Goal: Use online tool/utility: Utilize a website feature to perform a specific function

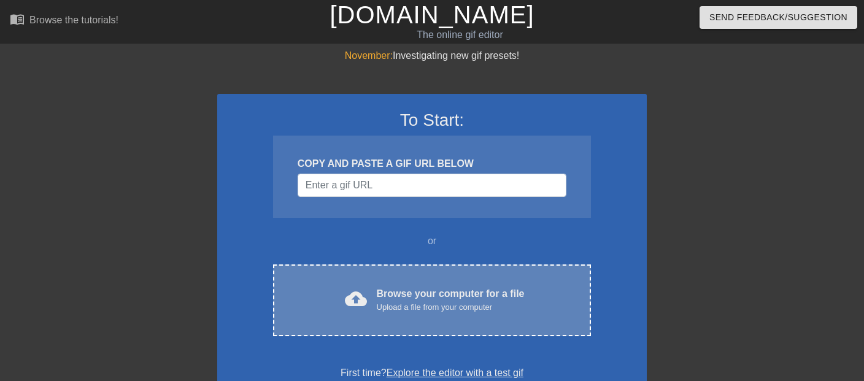
click at [402, 313] on div "Browse your computer for a file Upload a file from your computer" at bounding box center [451, 299] width 148 height 27
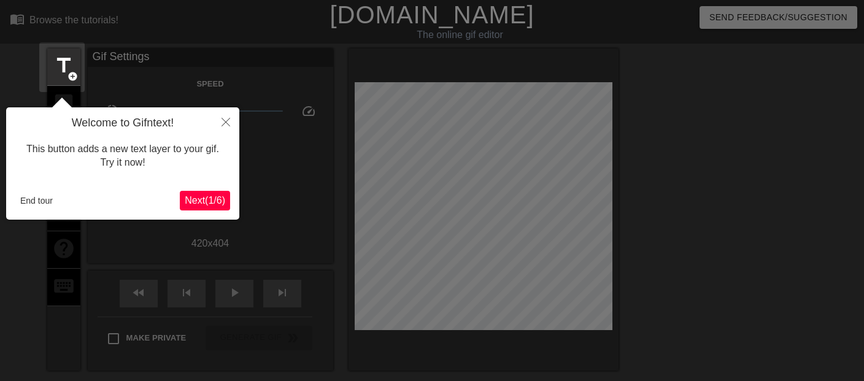
scroll to position [30, 0]
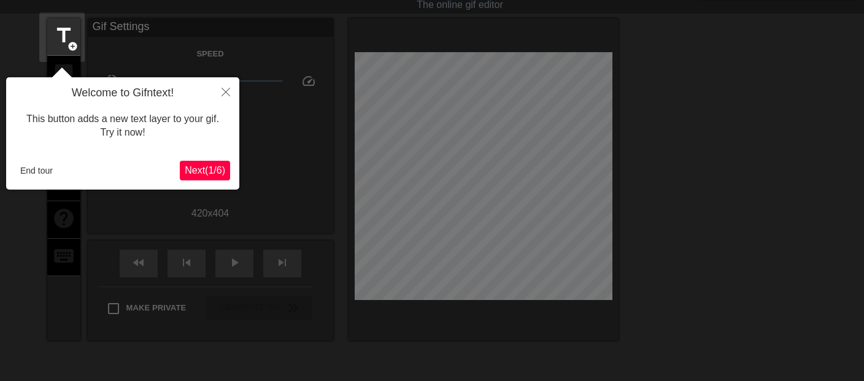
click at [191, 171] on span "Next ( 1 / 6 )" at bounding box center [205, 170] width 40 height 10
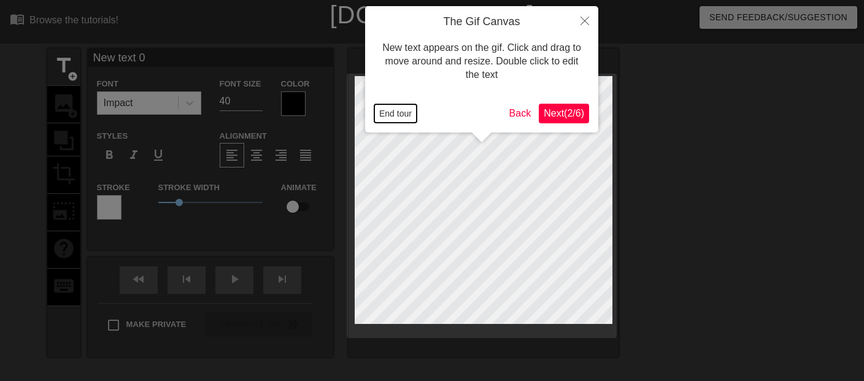
click at [397, 110] on button "End tour" at bounding box center [395, 113] width 42 height 18
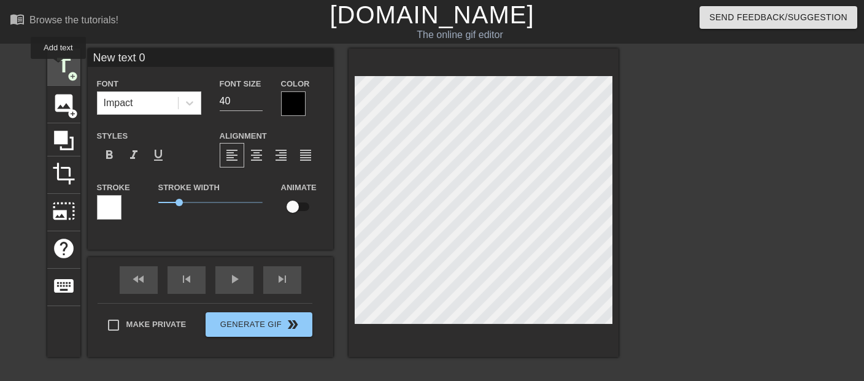
click at [58, 67] on span "title" at bounding box center [63, 65] width 23 height 23
type input "New text"
type textarea "New text"
type input "New text"
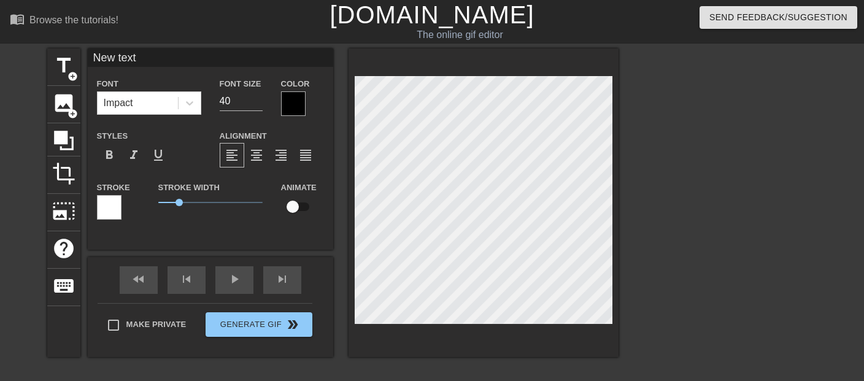
type textarea "New text"
type input "New tex"
type textarea "New tex"
type input "New te"
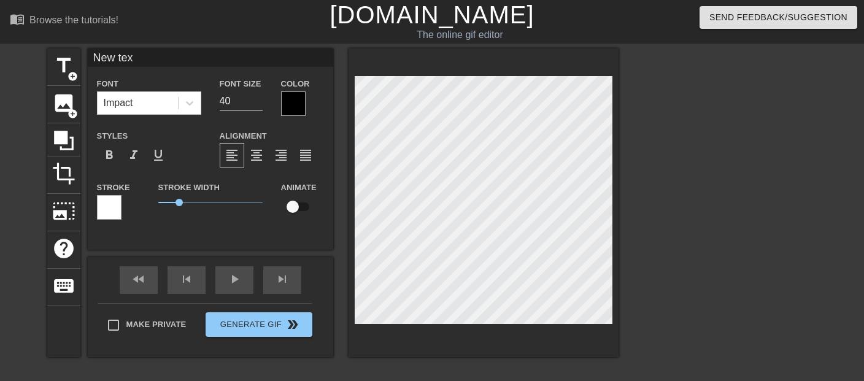
type textarea "New te"
type input "New t"
type textarea "New t"
type input "New"
type textarea "New"
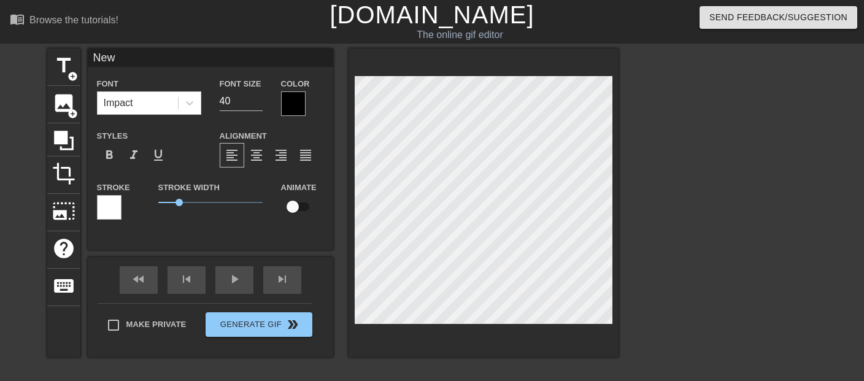
scroll to position [0, 0]
type input "New"
type textarea "New"
type input "Ne"
type textarea "Ne"
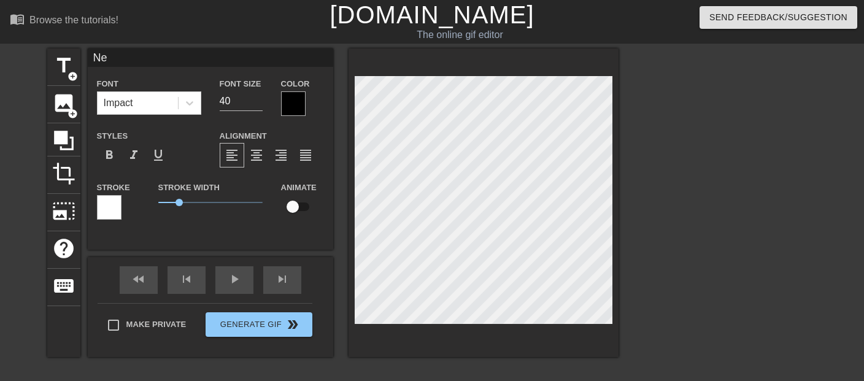
type input "N"
type textarea "N"
type input "D"
type textarea "D"
type input "Du"
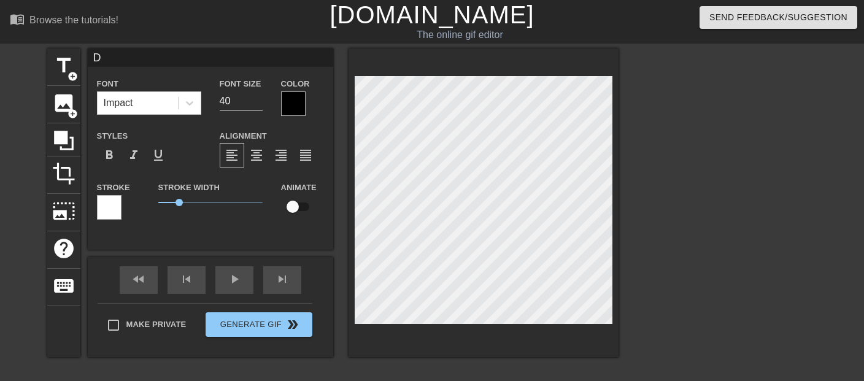
type textarea "Du"
type input "Duc"
type textarea "Duc"
type input "Duck"
type textarea "Duck"
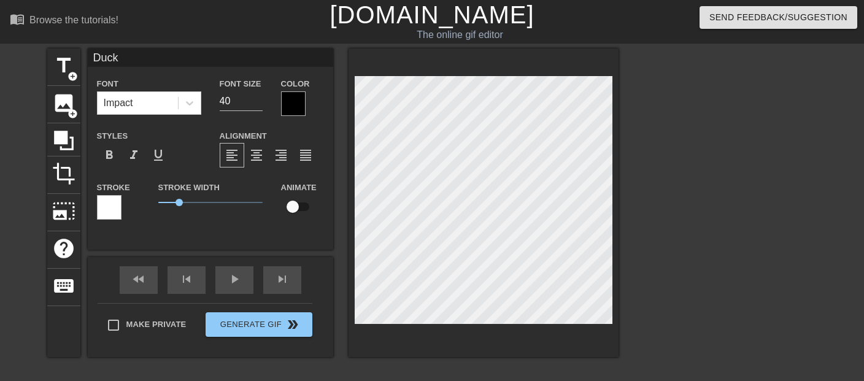
type input "Duck"
type textarea "Duck"
type input "Duck D"
type textarea "Duck D"
type input "Duck Do"
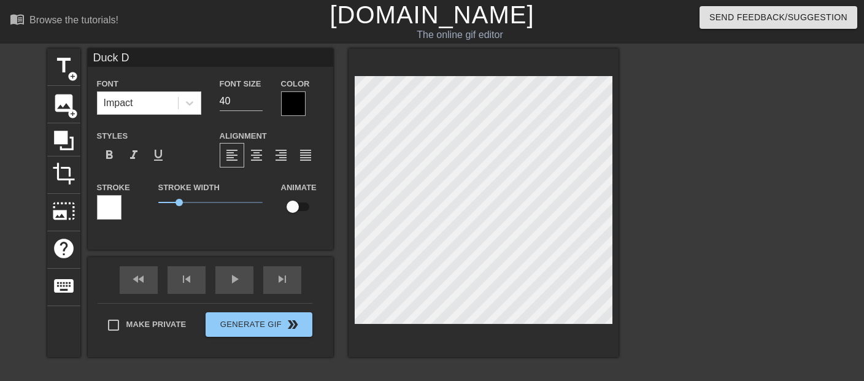
type textarea "Duck Do"
type input "Duck Dod"
type textarea "Duck Dod"
type input "Duck Dodg"
type textarea "Duck Dodg"
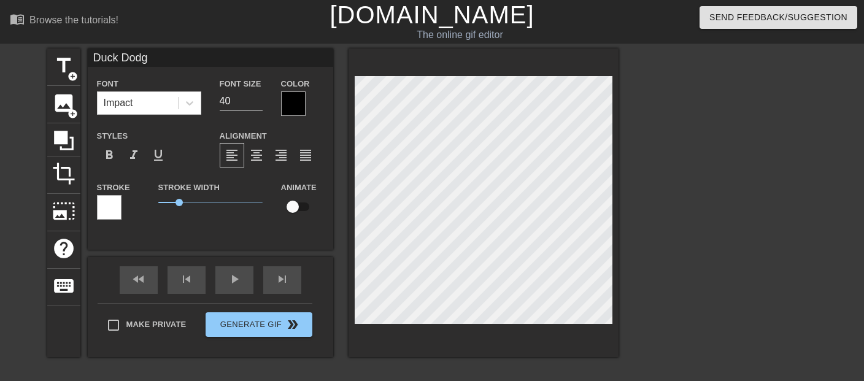
type input "Duck Dodge"
type textarea "Duck Dodge"
type input "Duck Dodger"
type textarea "Duck Dodger"
type input "Duck Dodgers"
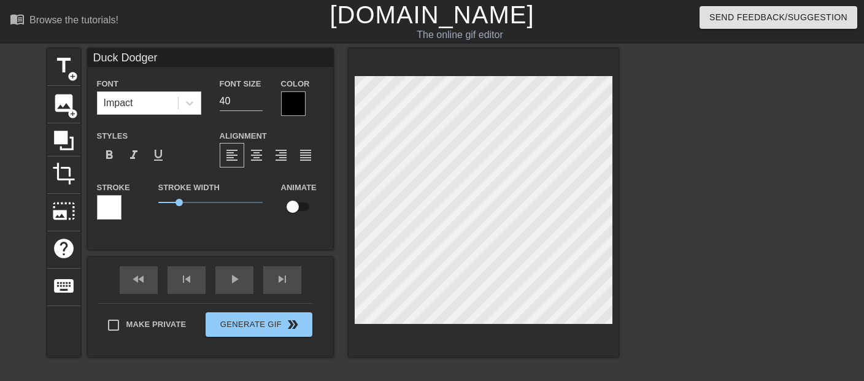
type textarea "Duck Dodgers"
type input "Duck Dodgers"
type textarea "Duck Dodgers"
type input "Duck Dodgers i"
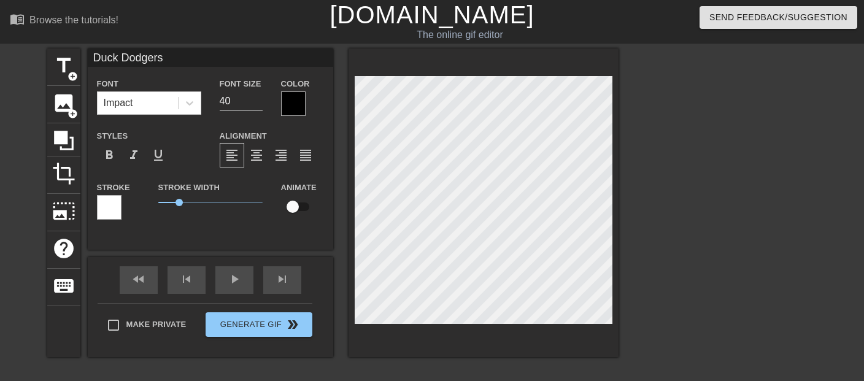
type textarea "Duck Dodgers i"
type input "Duck Dodgers in"
type textarea "Duck Dodgers in"
type input "Duck Dodgers in"
type textarea "Duck Dodgers in"
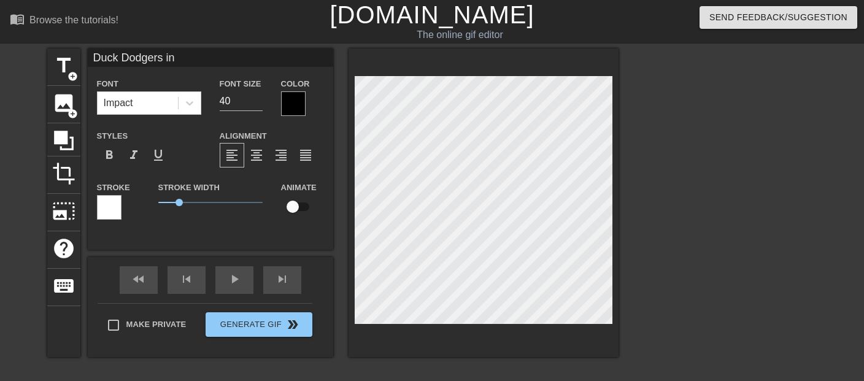
type input "Duck Dodgers in t"
type textarea "Duck Dodgers in t"
type input "Duck Dodgers in th"
type textarea "Duck Dodgers in th"
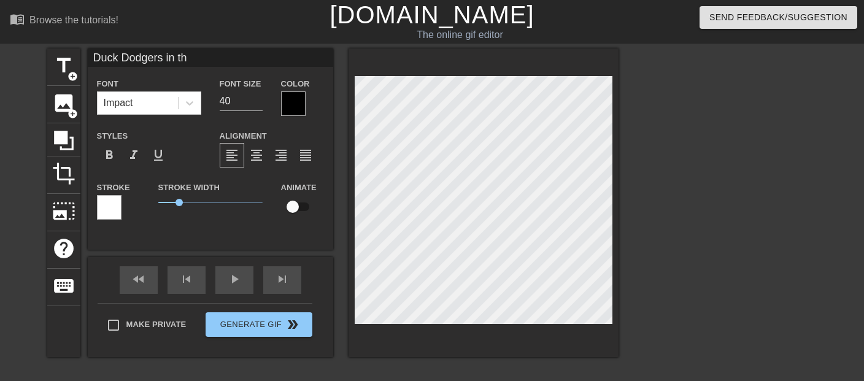
type input "Duck Dodgers in the"
type textarea "Duck Dodgers in the"
type input "2"
type textarea "2"
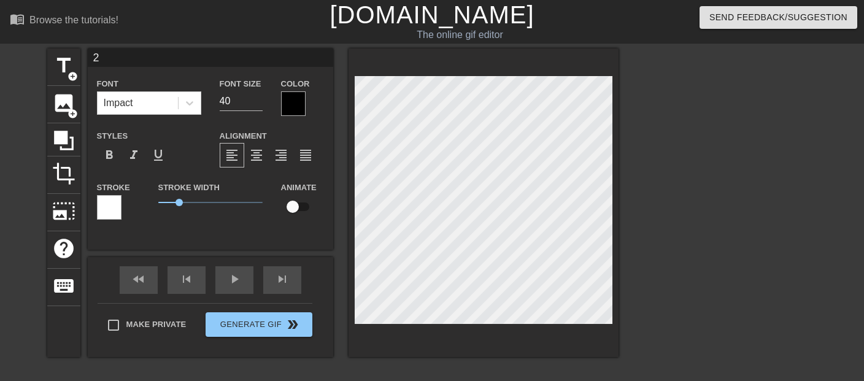
scroll to position [0, 0]
type input "24"
type textarea "24"
type input "24t"
type textarea "24t"
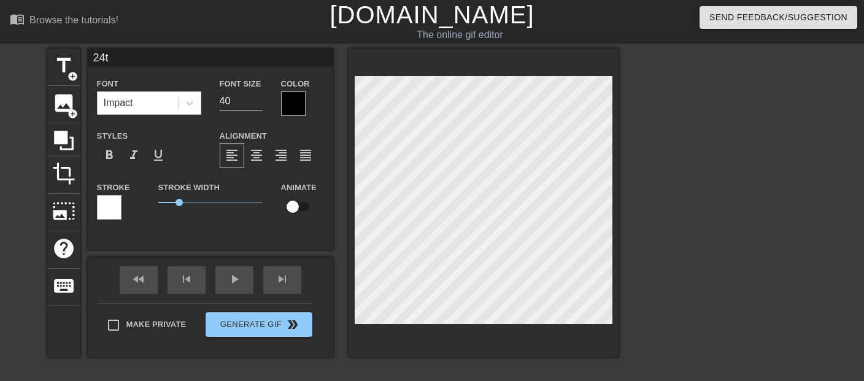
type input "24th"
type textarea "24th"
type input "24th"
type textarea "24th"
type input "24th a"
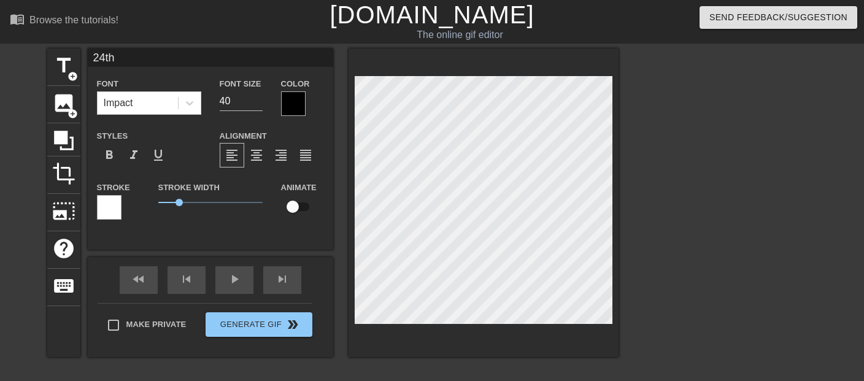
type textarea "24th a"
type input "24th an"
type textarea "24th an"
type input "24th and"
type textarea "24th and"
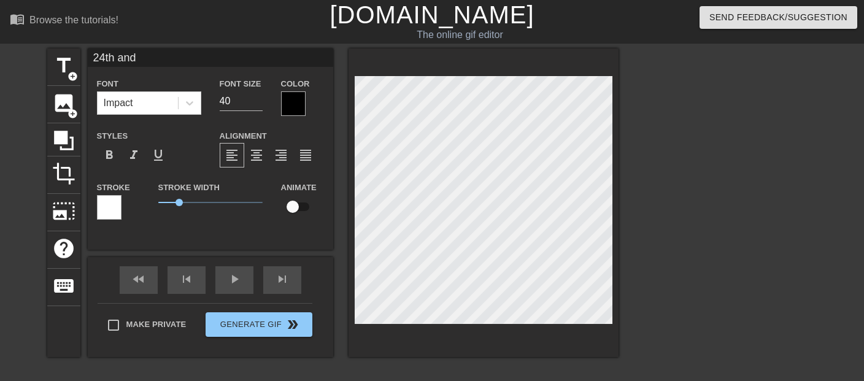
type input "24th and"
type textarea "24th and"
type input "24th and a"
type textarea "24th and a"
type input "24th and a"
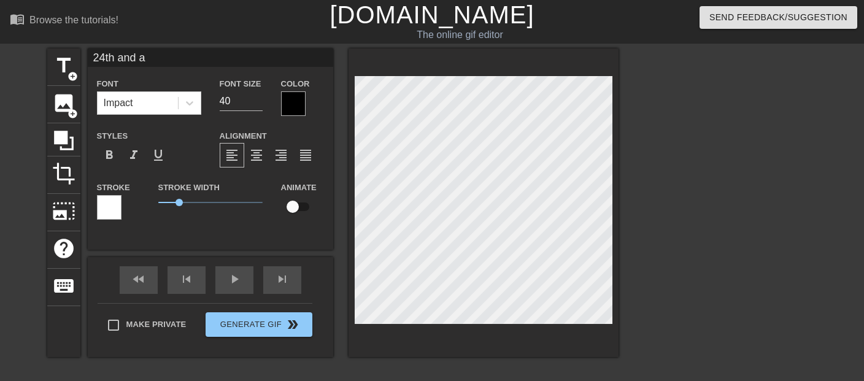
type textarea "24th and a"
type input "24th and a h"
type textarea "24th and a h"
type input "24th and a ha"
type textarea "24th and a ha"
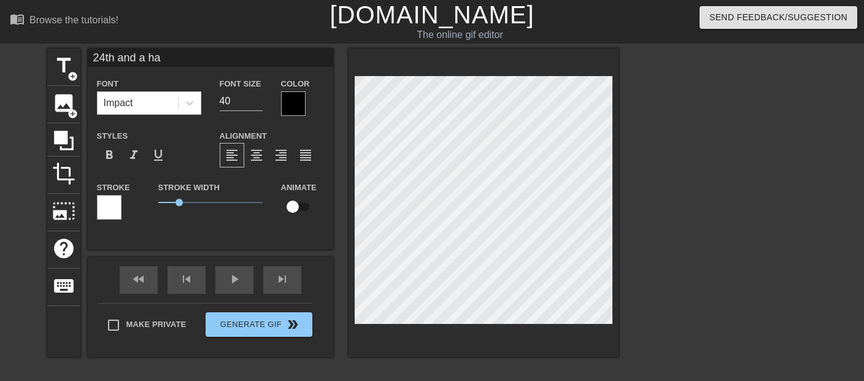
type input "24th and a hal"
type textarea "24th and a hal"
type input "24th and a half"
type textarea "24th and a half"
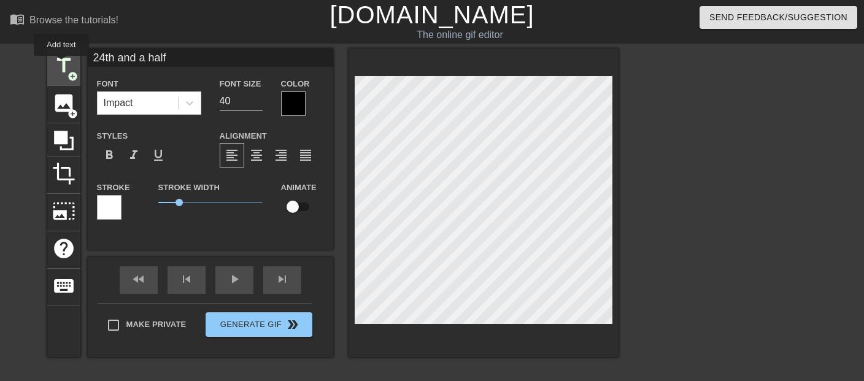
click at [61, 64] on span "title" at bounding box center [63, 65] width 23 height 23
type input "C"
type textarea "C"
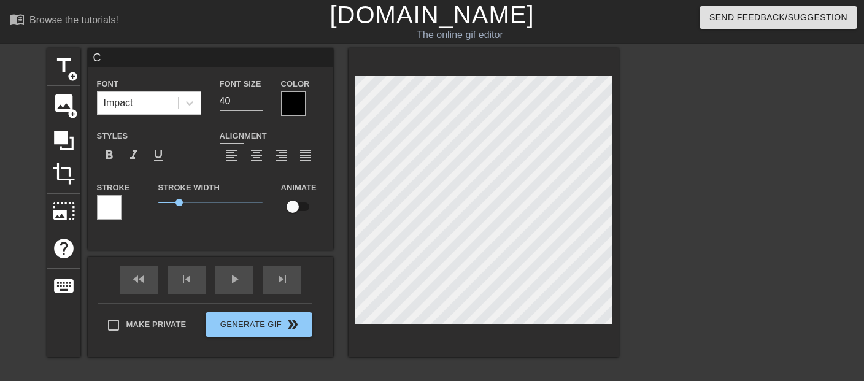
type input "CE"
type textarea "CE"
type input "CEN"
type textarea "CEN"
type input "CENT"
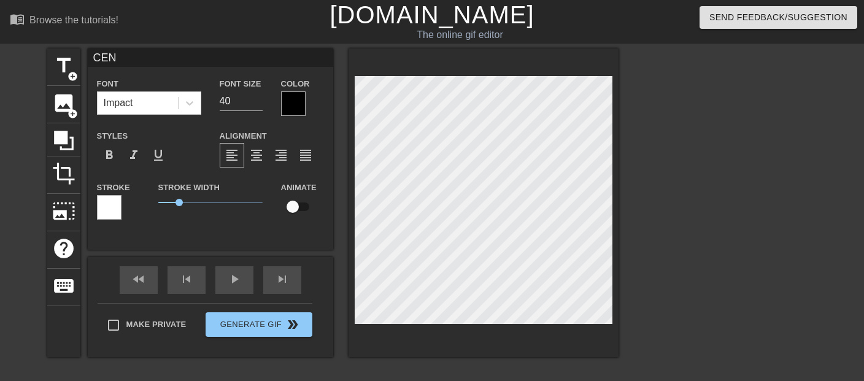
type textarea "CENT"
type input "CENTU"
type textarea "CENTU"
type input "CENTUR"
type textarea "CENTUR"
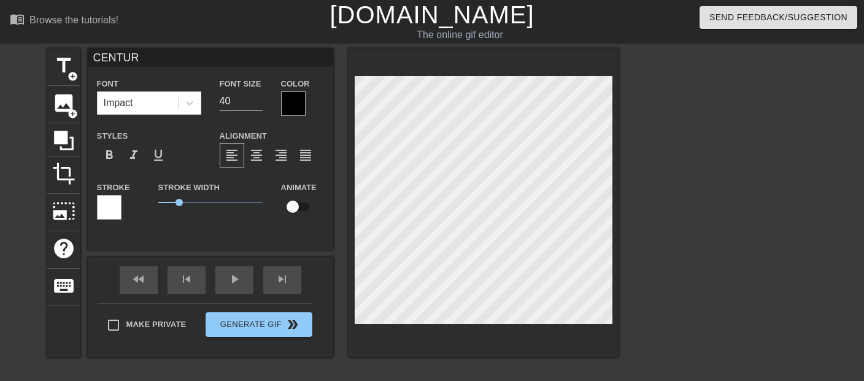
scroll to position [0, 1]
type input "CENTURY"
type textarea "CENTURY"
type input "CENTURY!"
type textarea "CENTURY!"
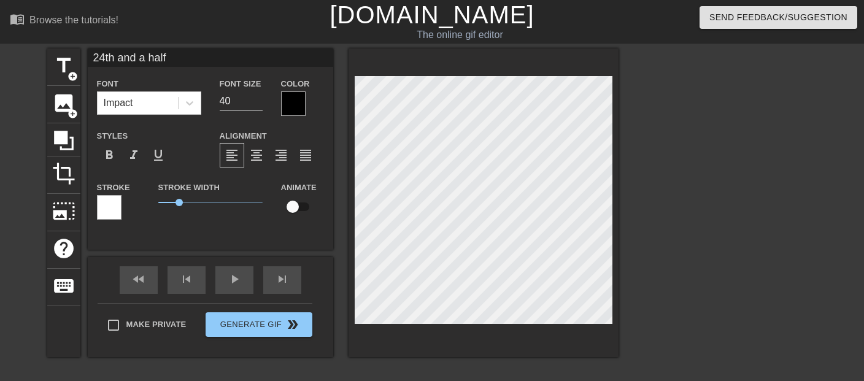
type input "Duck Dodgers in the"
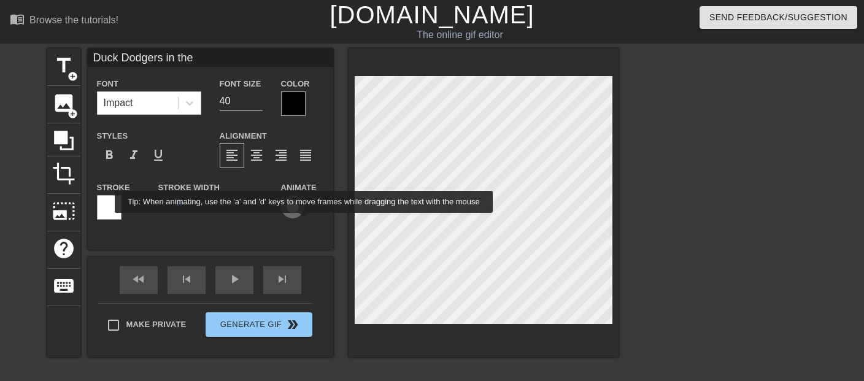
click at [304, 218] on input "checkbox" at bounding box center [293, 206] width 70 height 23
checkbox input "true"
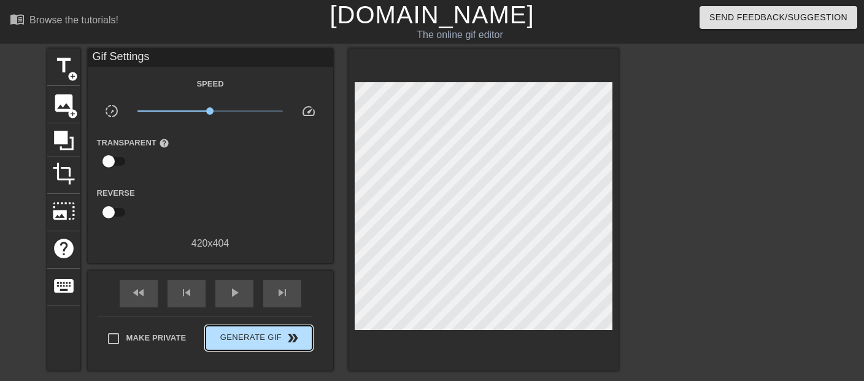
click at [259, 338] on div "Make Private Generate Gif double_arrow" at bounding box center [205, 340] width 215 height 48
click at [239, 300] on span "play_arrow" at bounding box center [234, 292] width 15 height 15
click at [239, 300] on span "pause" at bounding box center [234, 292] width 15 height 15
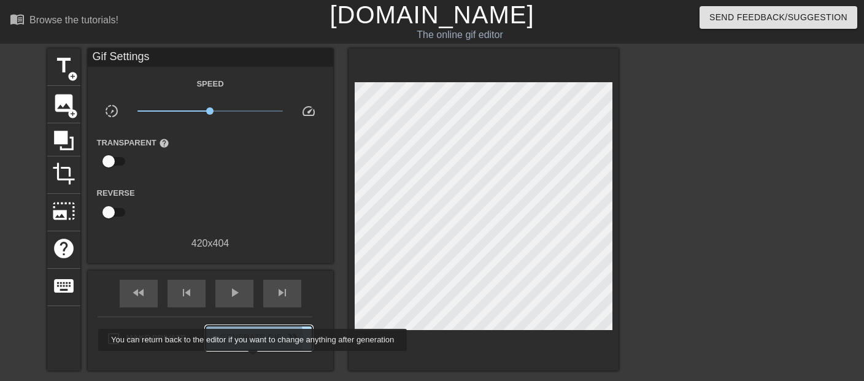
click at [254, 345] on span "Generate Gif double_arrow" at bounding box center [258, 338] width 96 height 15
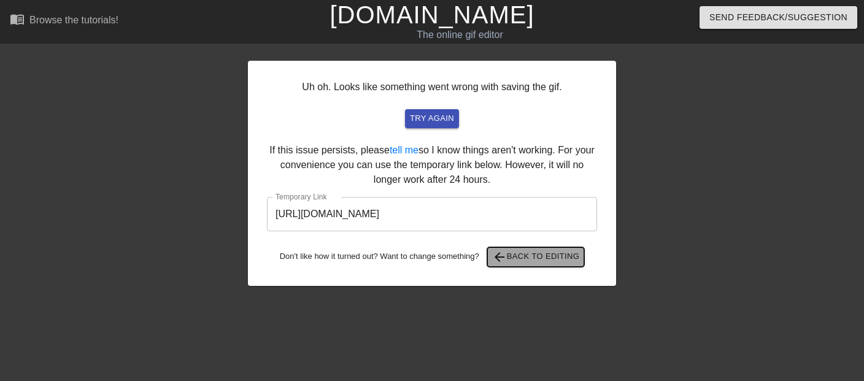
click at [530, 264] on span "arrow_back Back to Editing" at bounding box center [536, 257] width 88 height 15
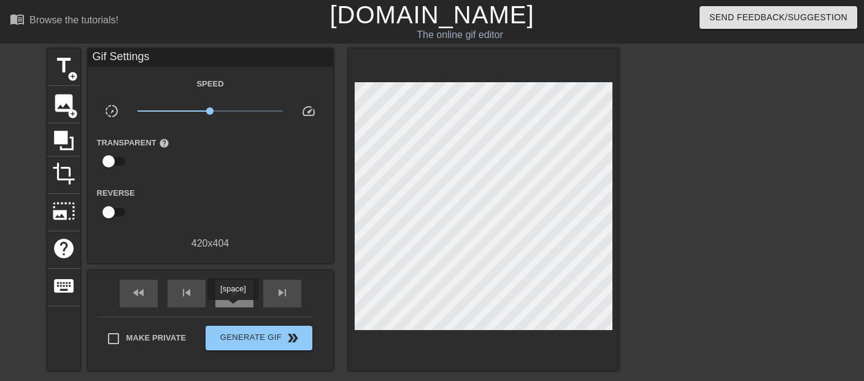
click at [232, 300] on span "play_arrow" at bounding box center [234, 292] width 15 height 15
click at [243, 307] on div "pause" at bounding box center [234, 294] width 38 height 28
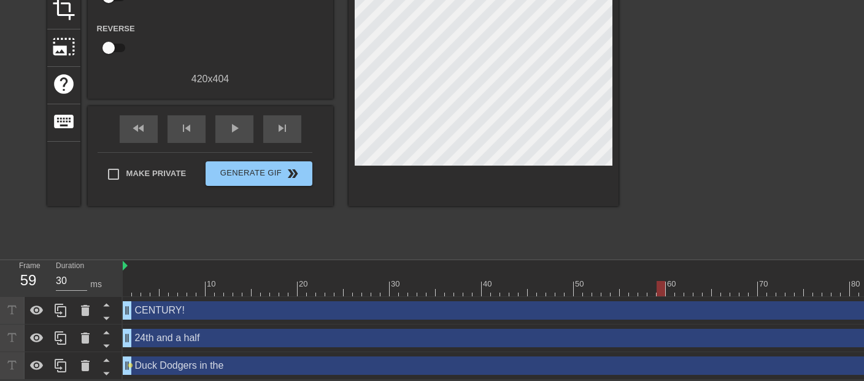
scroll to position [167, 0]
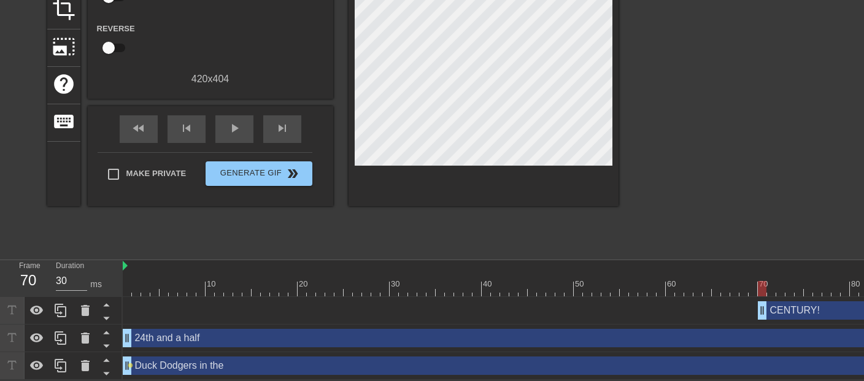
drag, startPoint x: 126, startPoint y: 307, endPoint x: 761, endPoint y: 312, distance: 634.8
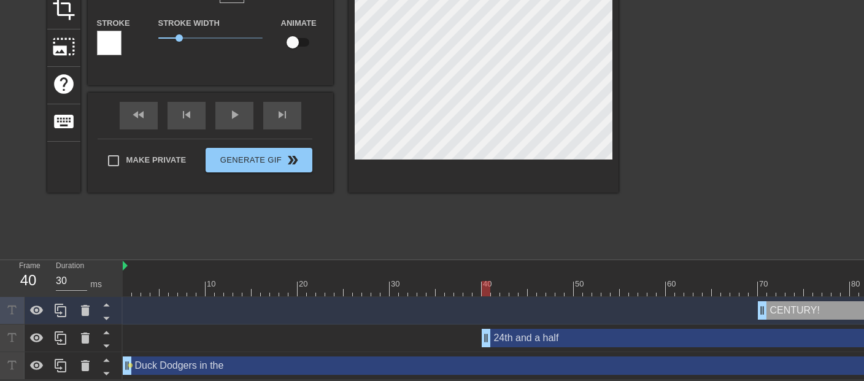
drag, startPoint x: 128, startPoint y: 335, endPoint x: 484, endPoint y: 346, distance: 356.5
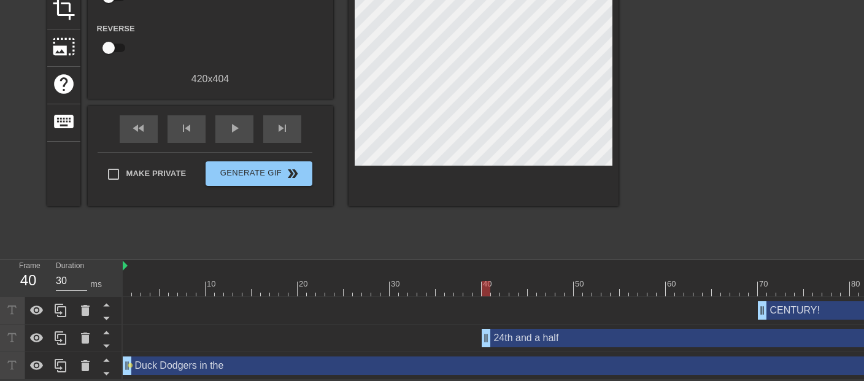
scroll to position [167, 9]
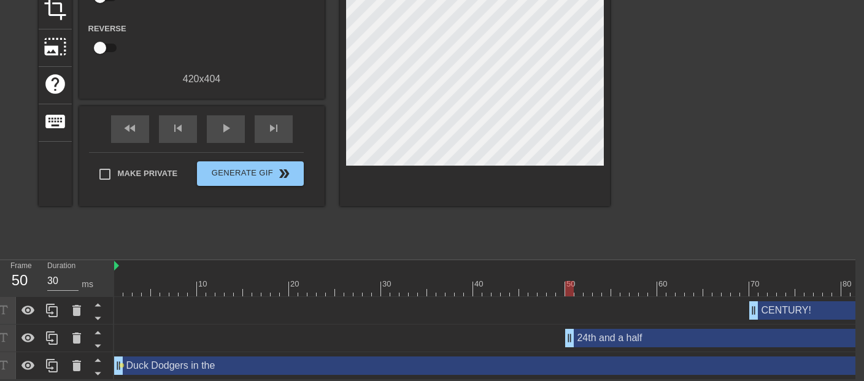
drag, startPoint x: 478, startPoint y: 334, endPoint x: 569, endPoint y: 338, distance: 91.5
drag, startPoint x: 118, startPoint y: 364, endPoint x: 151, endPoint y: 361, distance: 32.6
drag, startPoint x: 117, startPoint y: 367, endPoint x: 201, endPoint y: 364, distance: 83.5
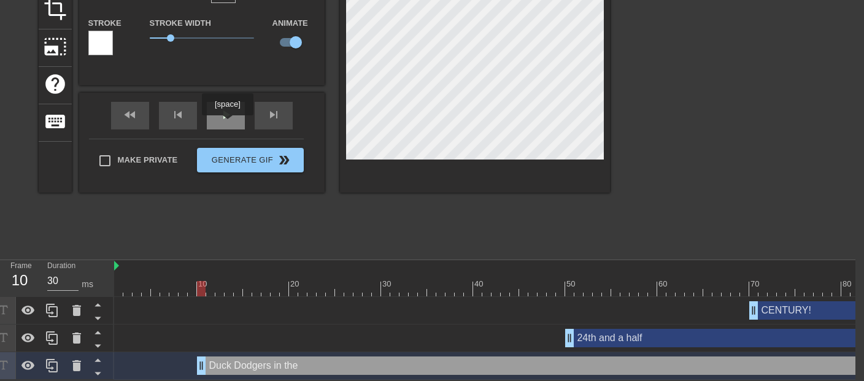
click at [227, 124] on div "fast_rewind skip_previous play_arrow skip_next" at bounding box center [202, 116] width 200 height 46
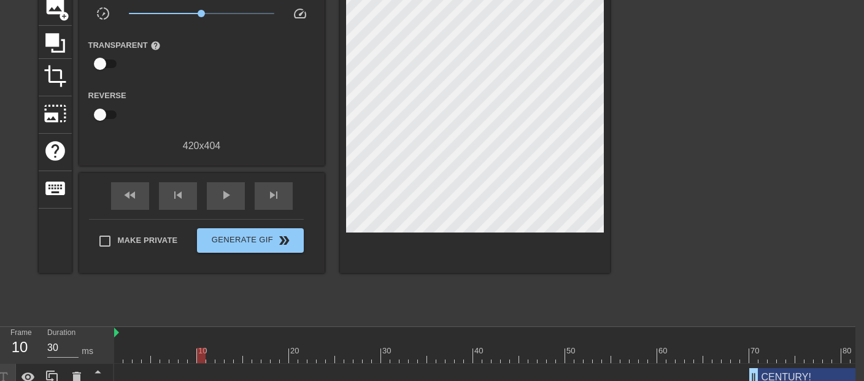
scroll to position [33, 9]
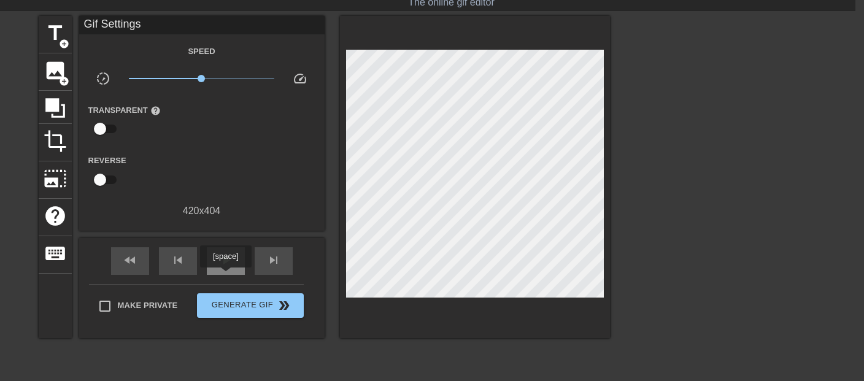
click at [225, 267] on span "play_arrow" at bounding box center [225, 260] width 15 height 15
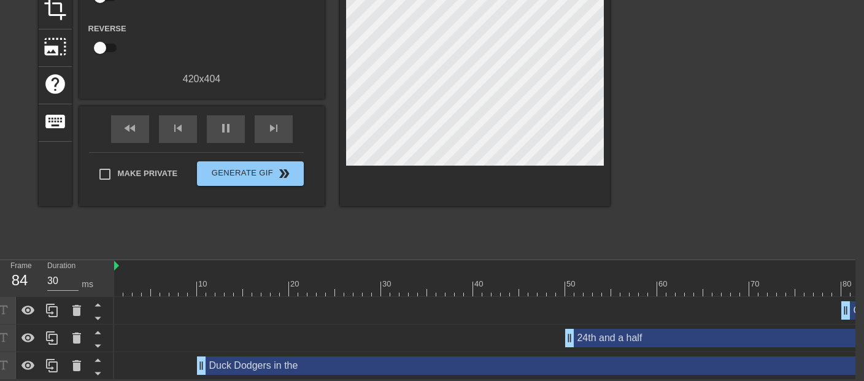
drag, startPoint x: 754, startPoint y: 308, endPoint x: 843, endPoint y: 308, distance: 88.9
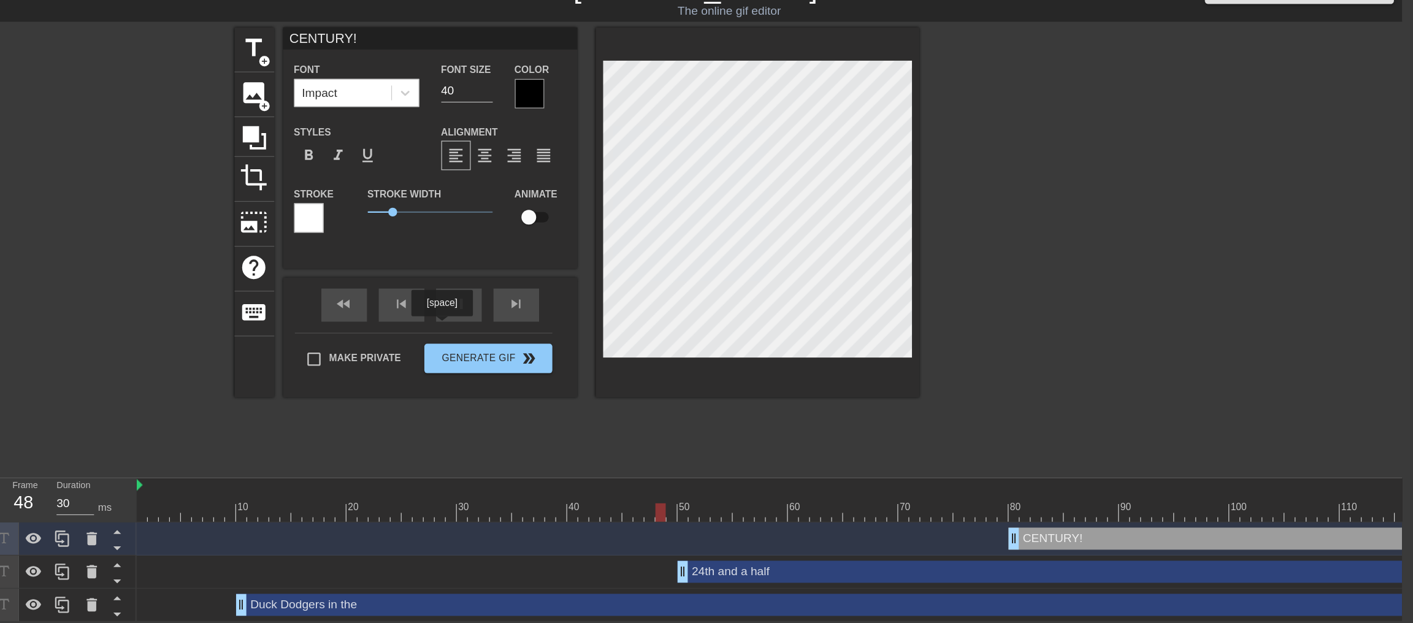
scroll to position [0, 9]
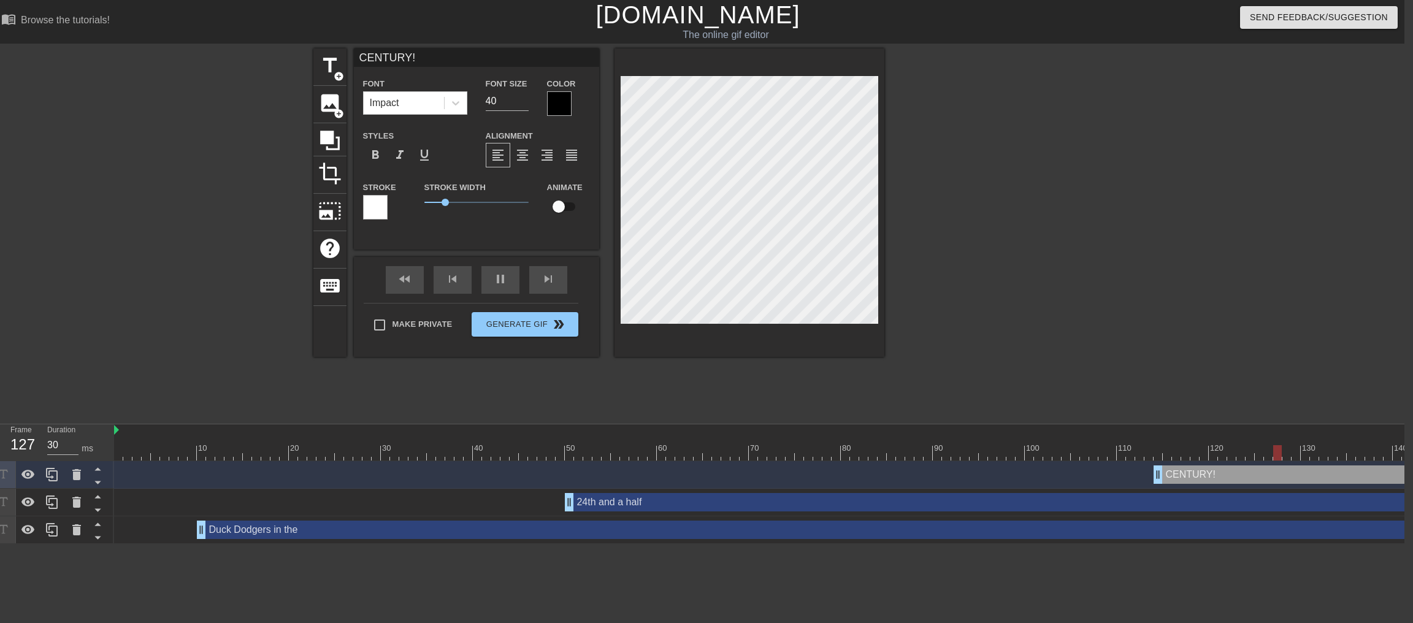
drag, startPoint x: 846, startPoint y: 475, endPoint x: 1163, endPoint y: 500, distance: 318.1
click at [863, 380] on div "CENTURY! drag_handle drag_handle 24th and a half drag_handle drag_handle Duck D…" at bounding box center [759, 502] width 1290 height 83
drag, startPoint x: 570, startPoint y: 500, endPoint x: 754, endPoint y: 507, distance: 184.1
click at [754, 380] on div "24th and a half drag_handle drag_handle" at bounding box center [1227, 502] width 957 height 18
type input "24th and a half"
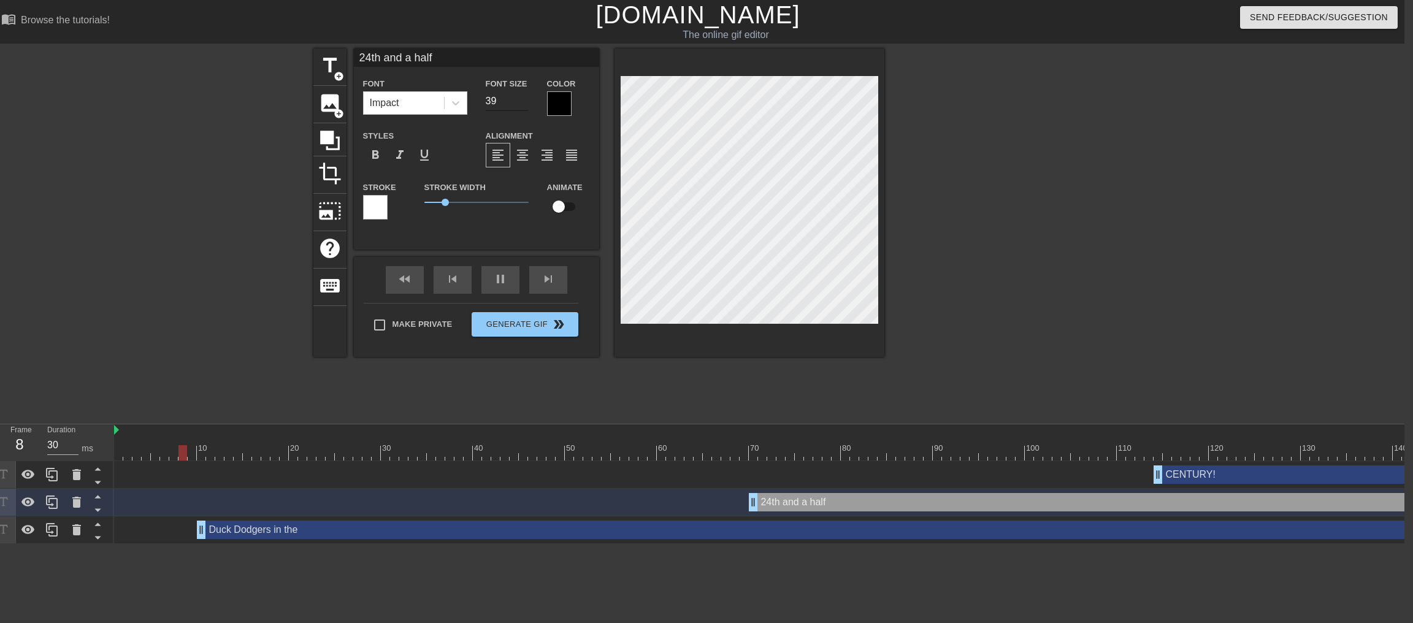
click at [521, 107] on input "39" at bounding box center [507, 101] width 43 height 20
type input "38"
click at [518, 107] on input "38" at bounding box center [507, 101] width 43 height 20
click at [863, 380] on div "CENTURY! drag_handle drag_handle" at bounding box center [1430, 474] width 552 height 18
type input "CENTURY!"
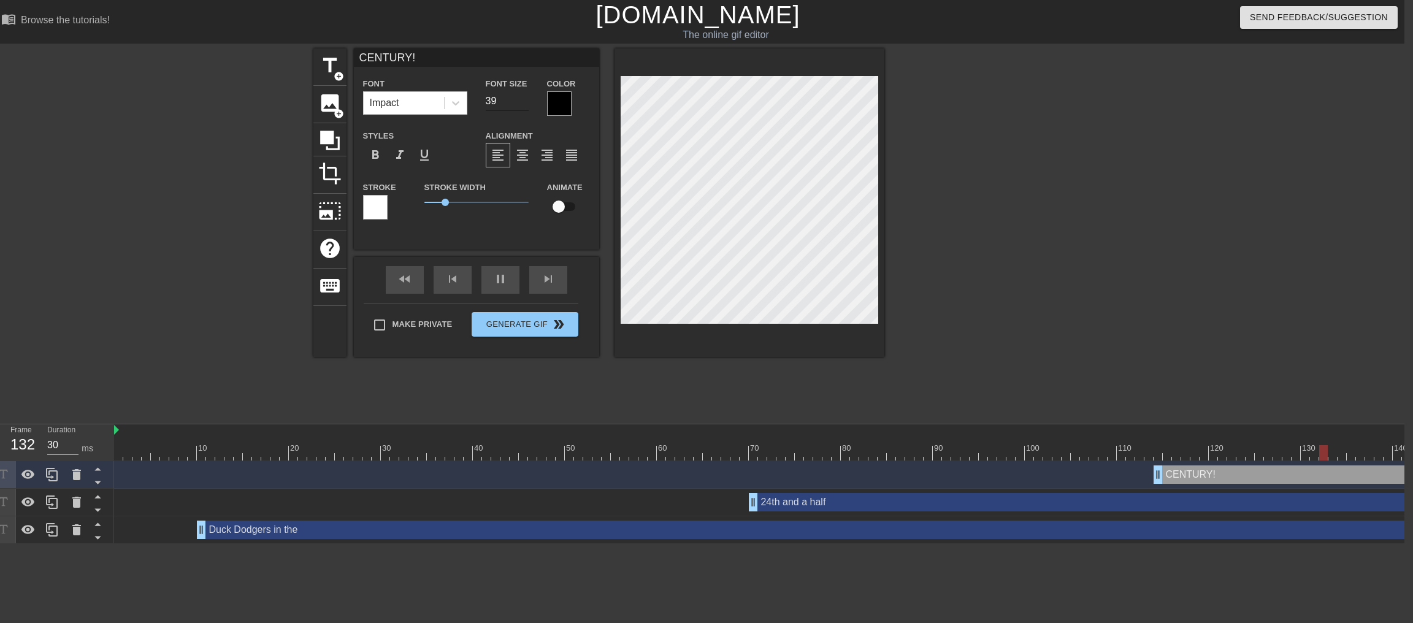
click at [518, 109] on input "39" at bounding box center [507, 101] width 43 height 20
click at [523, 109] on input "38" at bounding box center [507, 101] width 43 height 20
click at [523, 109] on input "37" at bounding box center [507, 101] width 43 height 20
click at [523, 109] on input "36" at bounding box center [507, 101] width 43 height 20
click at [523, 109] on input "35" at bounding box center [507, 101] width 43 height 20
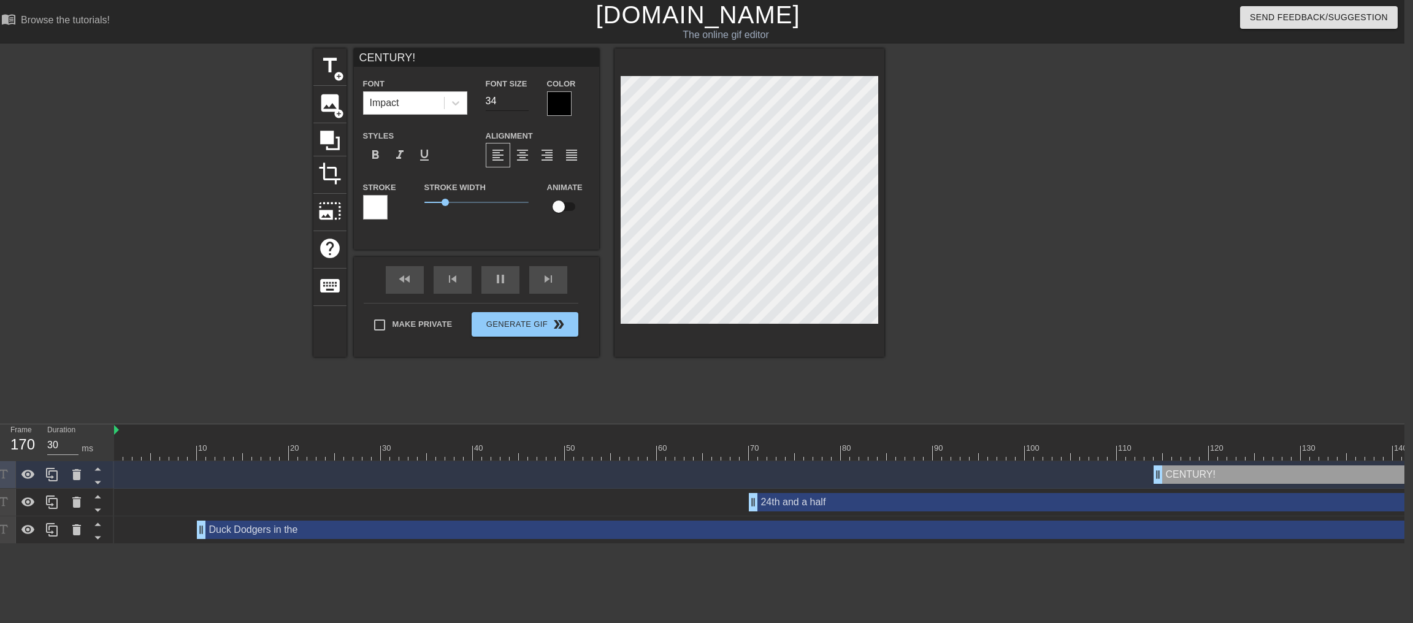
click at [523, 109] on input "34" at bounding box center [507, 101] width 43 height 20
click at [523, 109] on input "33" at bounding box center [507, 101] width 43 height 20
click at [523, 109] on input "32" at bounding box center [507, 101] width 43 height 20
click at [523, 109] on input "31" at bounding box center [507, 101] width 43 height 20
type input "30"
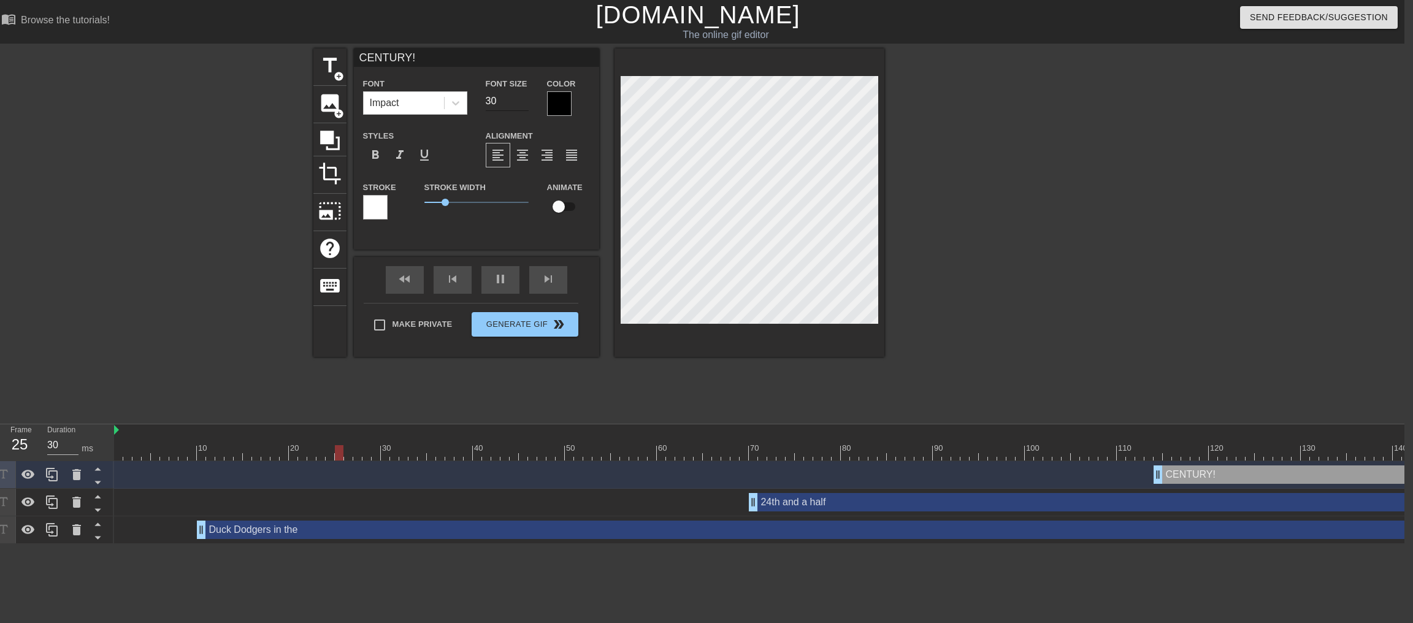
click at [523, 109] on input "30" at bounding box center [507, 101] width 43 height 20
click at [863, 380] on div "Duck Dodgers in the drag_handle drag_handle" at bounding box center [951, 530] width 1509 height 18
type input "Duck Dodgers in the"
type input "40"
checkbox input "true"
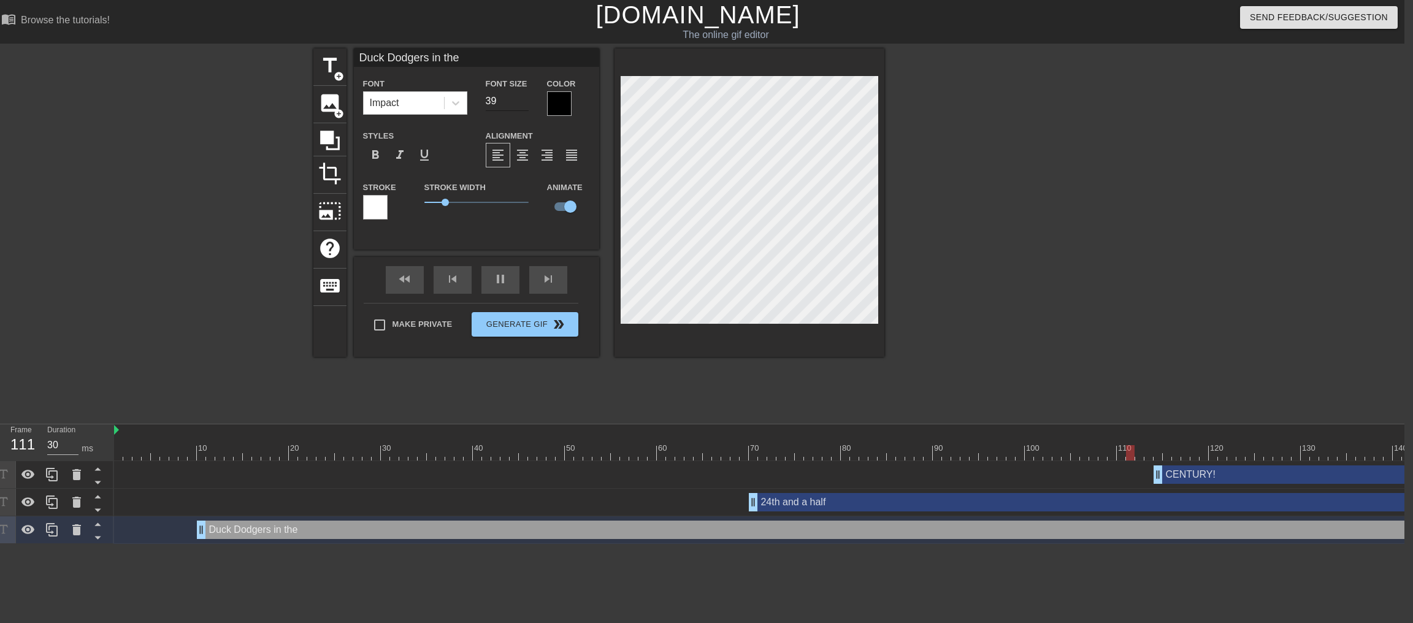
click at [519, 107] on input "39" at bounding box center [507, 101] width 43 height 20
click at [519, 107] on input "38" at bounding box center [507, 101] width 43 height 20
click at [519, 107] on input "37" at bounding box center [507, 101] width 43 height 20
click at [519, 107] on input "36" at bounding box center [507, 101] width 43 height 20
click at [519, 107] on input "35" at bounding box center [507, 101] width 43 height 20
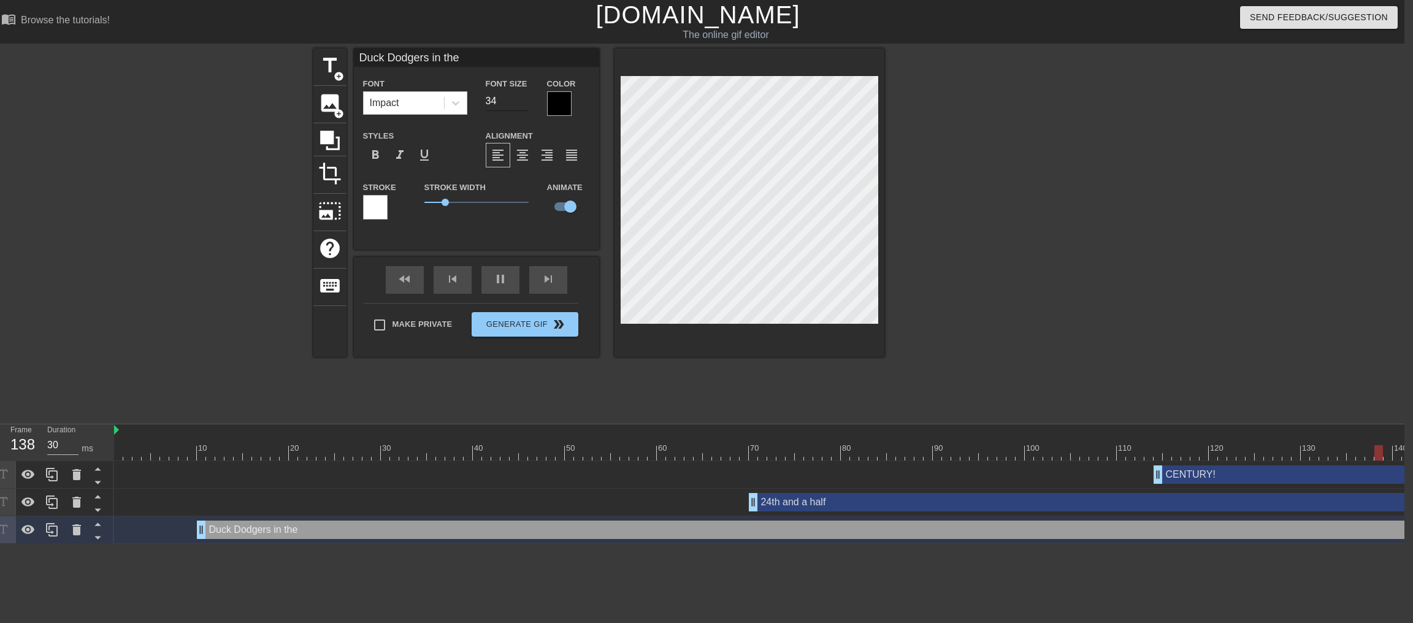
click at [519, 107] on input "34" at bounding box center [507, 101] width 43 height 20
click at [519, 107] on input "33" at bounding box center [507, 101] width 43 height 20
click at [519, 107] on input "32" at bounding box center [507, 101] width 43 height 20
click at [519, 107] on input "31" at bounding box center [507, 101] width 43 height 20
type input "30"
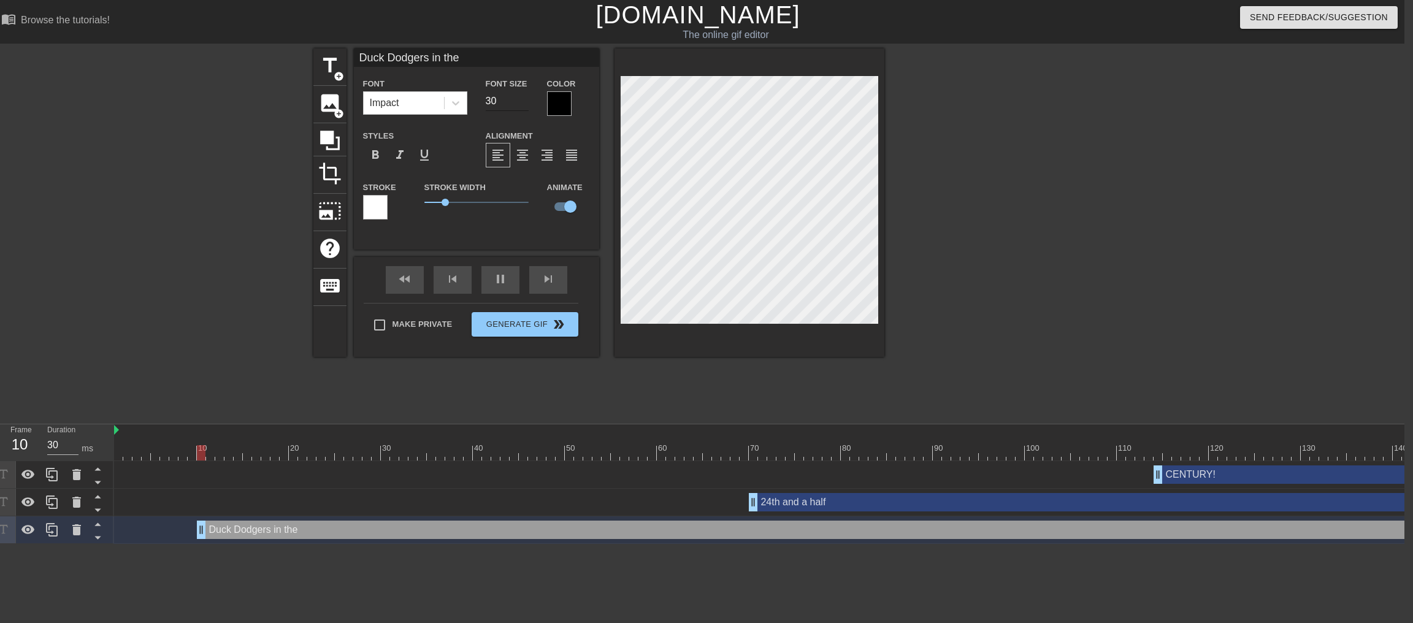
click at [519, 107] on input "30" at bounding box center [507, 101] width 43 height 20
click at [863, 380] on div "24th and a half drag_handle drag_handle" at bounding box center [1227, 502] width 957 height 18
type input "24th and a half"
type input "38"
checkbox input "false"
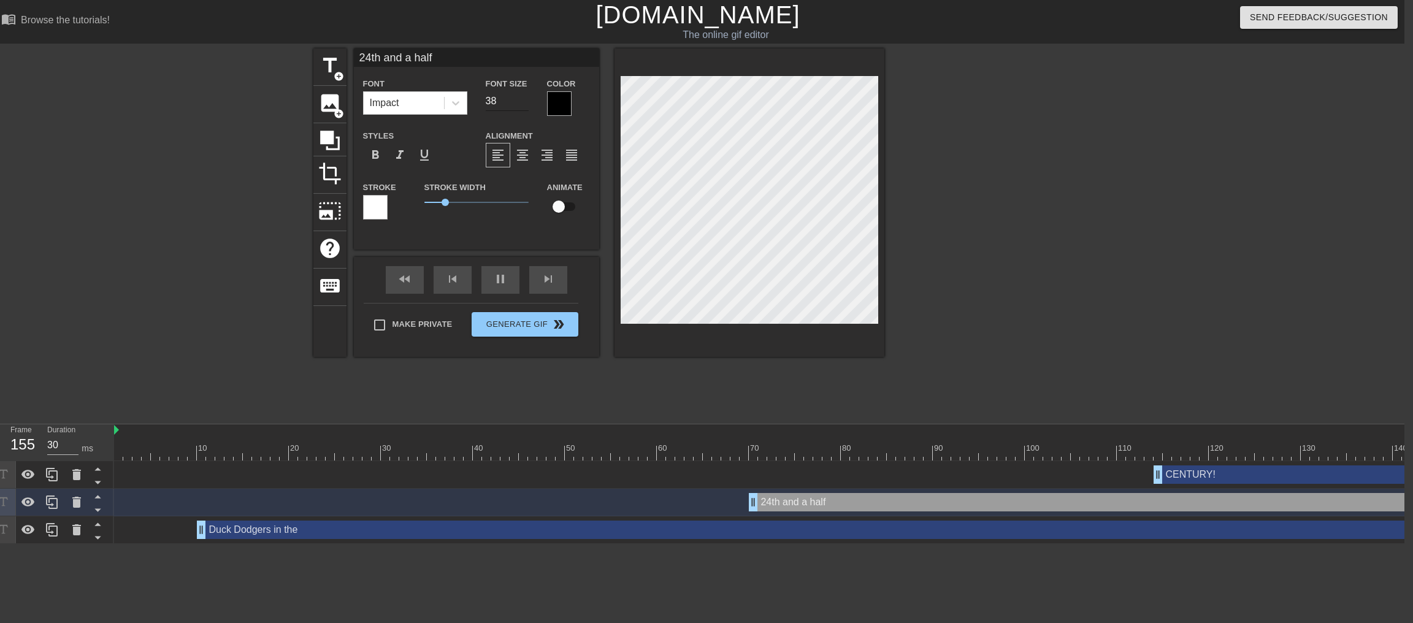
click at [513, 106] on input "38" at bounding box center [507, 101] width 43 height 20
click at [515, 106] on input "39" at bounding box center [507, 101] width 43 height 20
click at [523, 110] on input "38" at bounding box center [507, 101] width 43 height 20
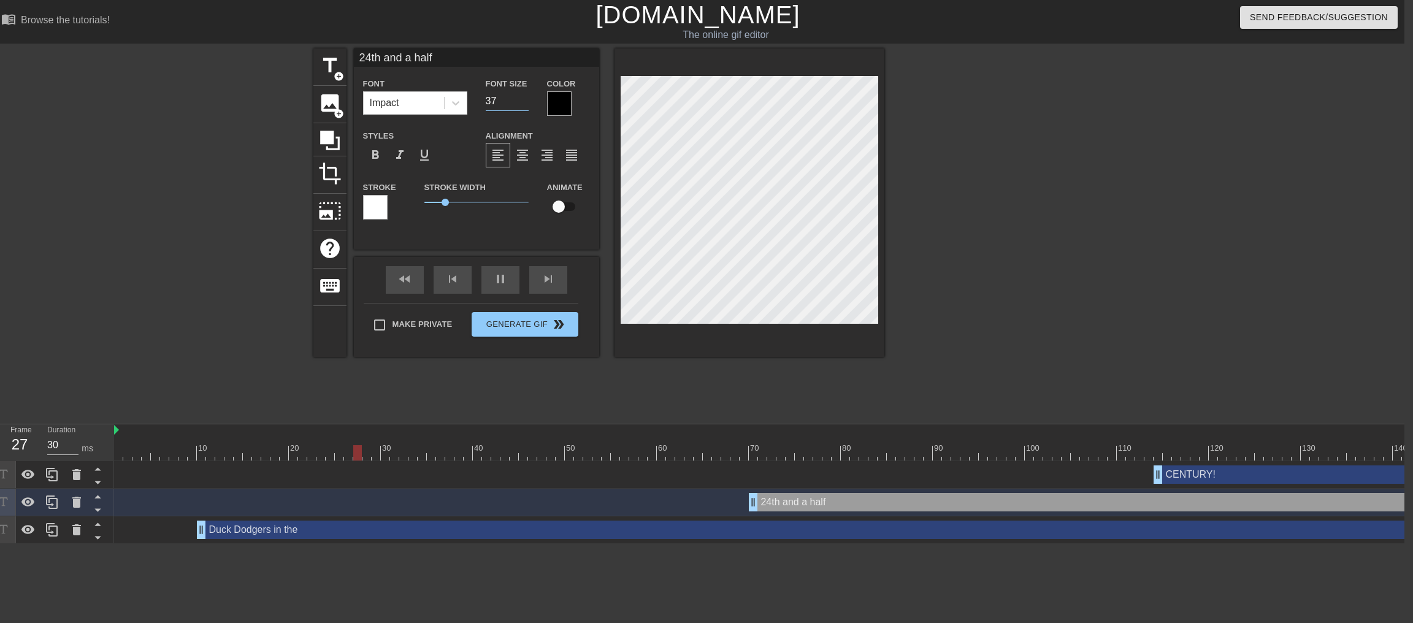
click at [522, 109] on input "37" at bounding box center [507, 101] width 43 height 20
click at [521, 107] on input "36" at bounding box center [507, 101] width 43 height 20
click at [521, 107] on input "35" at bounding box center [507, 101] width 43 height 20
click at [521, 107] on input "34" at bounding box center [507, 101] width 43 height 20
click at [521, 107] on input "33" at bounding box center [507, 101] width 43 height 20
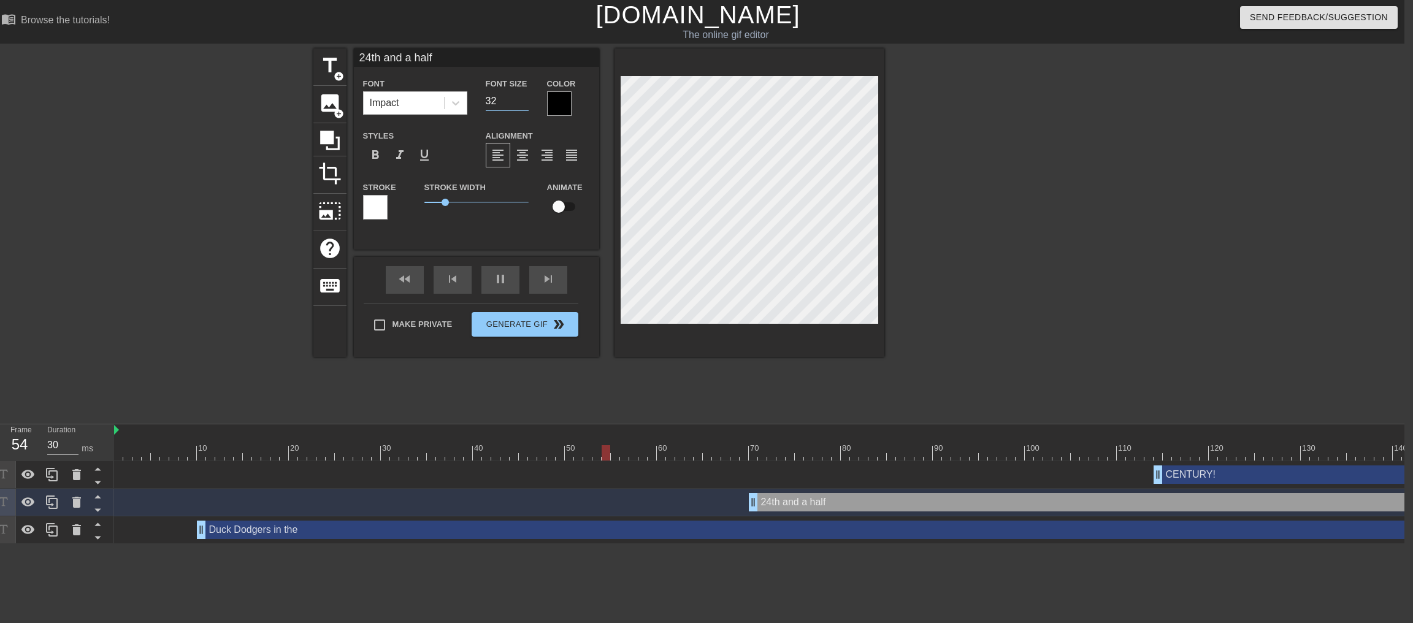
click at [521, 107] on input "32" at bounding box center [507, 101] width 43 height 20
click at [521, 107] on input "31" at bounding box center [507, 101] width 43 height 20
type input "30"
click at [521, 107] on input "30" at bounding box center [507, 101] width 43 height 20
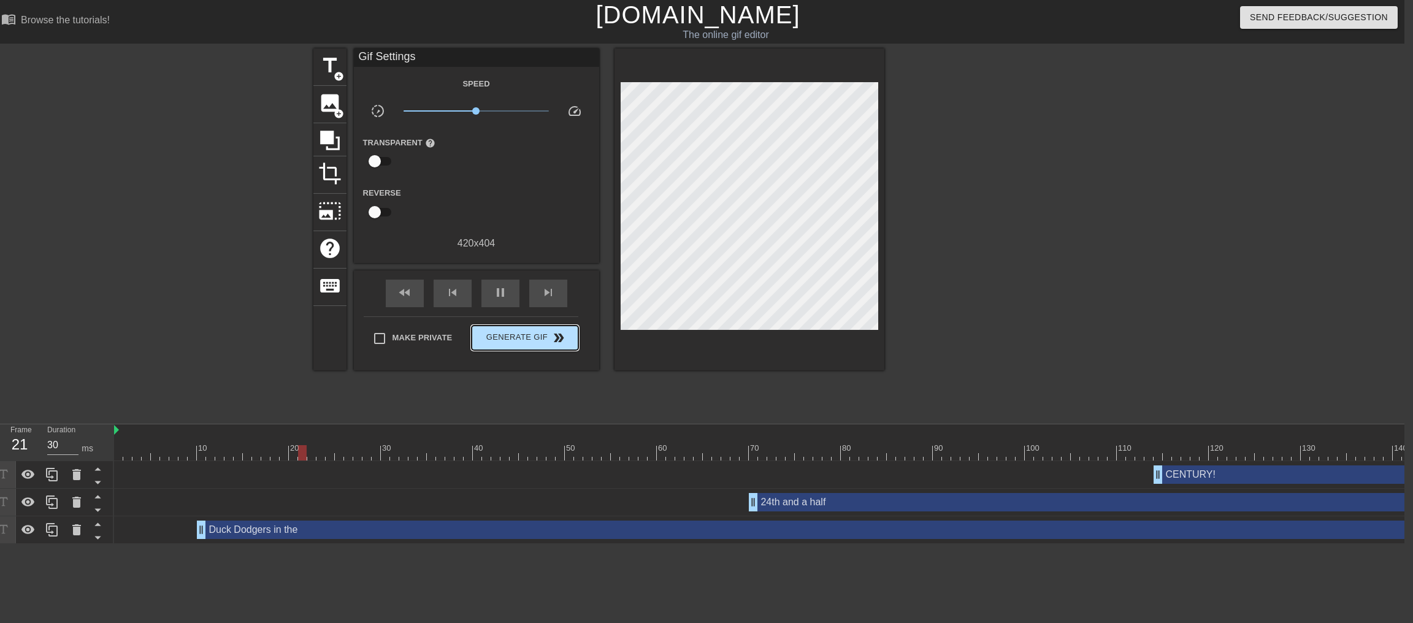
click at [508, 340] on div "Make Private Generate Gif double_arrow" at bounding box center [471, 340] width 215 height 48
click at [520, 345] on span "Generate Gif double_arrow" at bounding box center [525, 338] width 96 height 15
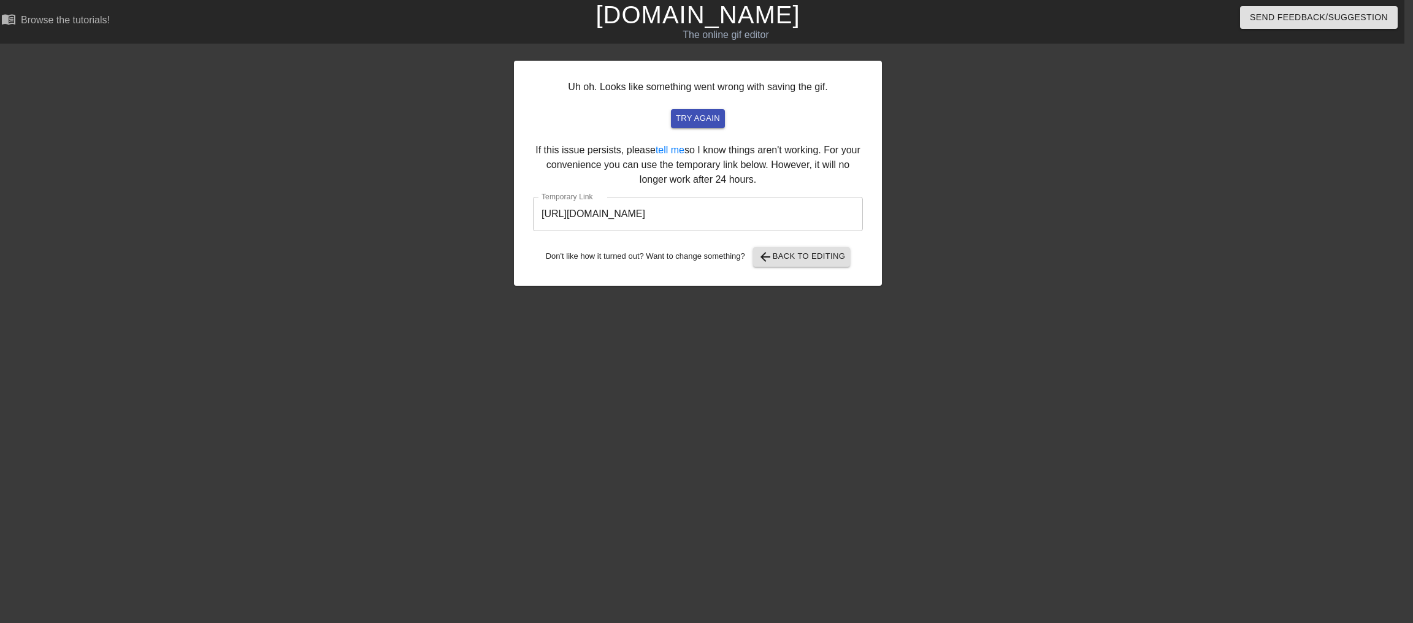
click at [588, 231] on input "https://www.gifntext.com/temp_generations/ZhW1kin8.gif" at bounding box center [698, 214] width 330 height 34
drag, startPoint x: 541, startPoint y: 243, endPoint x: 894, endPoint y: 236, distance: 352.7
click at [863, 236] on div "Uh oh. Looks like something went wrong with saving the gif. try again If this i…" at bounding box center [697, 232] width 1413 height 368
click at [819, 264] on span "arrow_back Back to Editing" at bounding box center [802, 257] width 88 height 15
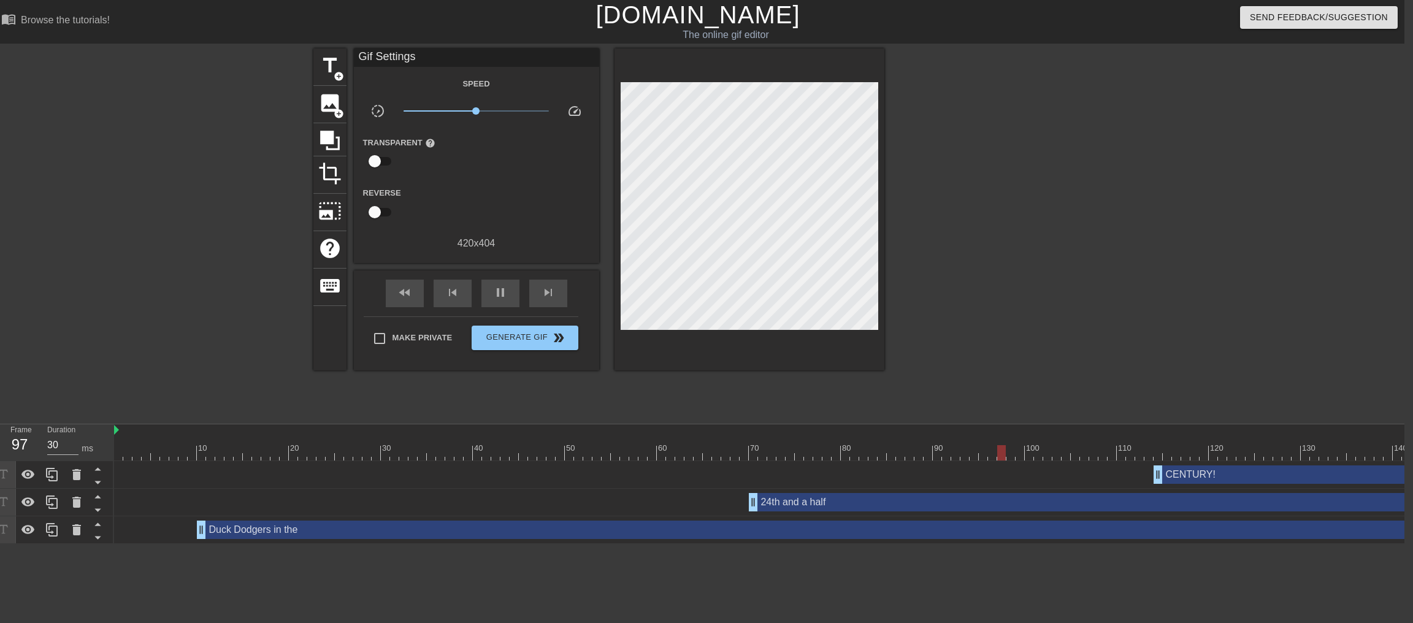
click at [718, 19] on link "[DOMAIN_NAME]" at bounding box center [698, 14] width 204 height 27
